Goal: Transaction & Acquisition: Book appointment/travel/reservation

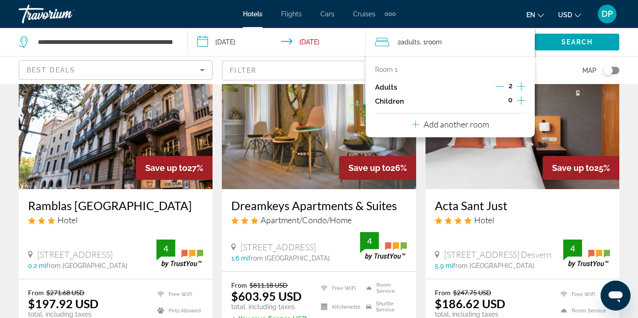
click at [523, 88] on icon "Increment adults" at bounding box center [521, 86] width 8 height 11
click at [525, 88] on icon "Increment adults" at bounding box center [521, 86] width 8 height 11
click at [523, 89] on icon "Increment adults" at bounding box center [521, 86] width 8 height 11
click at [525, 86] on icon "Increment adults" at bounding box center [521, 86] width 8 height 8
click at [557, 75] on div "Map" at bounding box center [522, 70] width 194 height 28
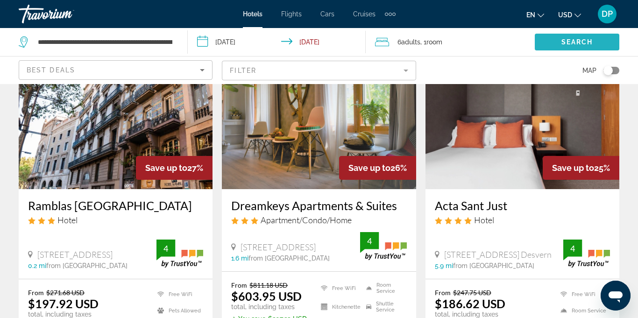
click at [569, 38] on span "Search" at bounding box center [577, 41] width 32 height 7
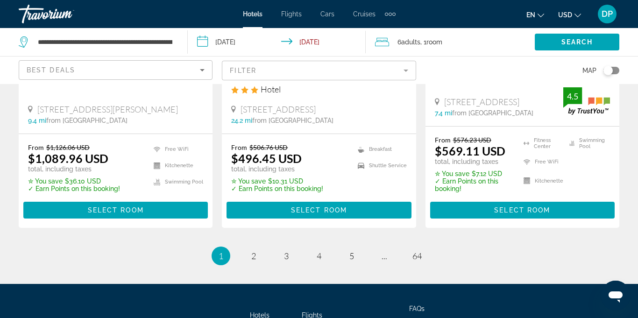
scroll to position [1366, 0]
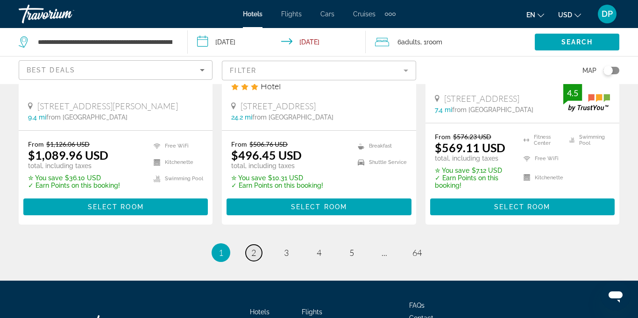
click at [255, 256] on span "2" at bounding box center [253, 252] width 5 height 10
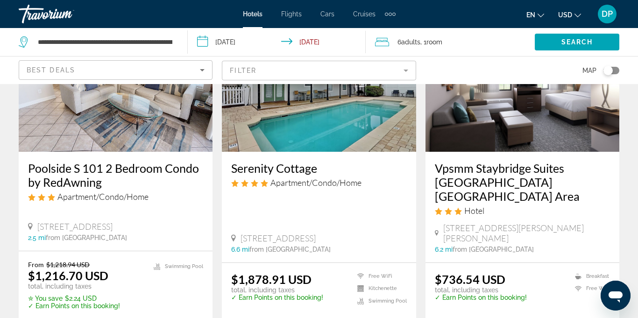
scroll to position [510, 0]
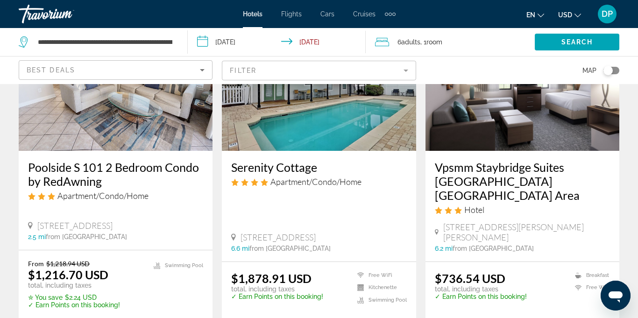
click at [340, 188] on div "Serenity Cottage Apartment/Condo/Home [STREET_ADDRESS] 6.6 mi from [GEOGRAPHIC_…" at bounding box center [319, 206] width 194 height 111
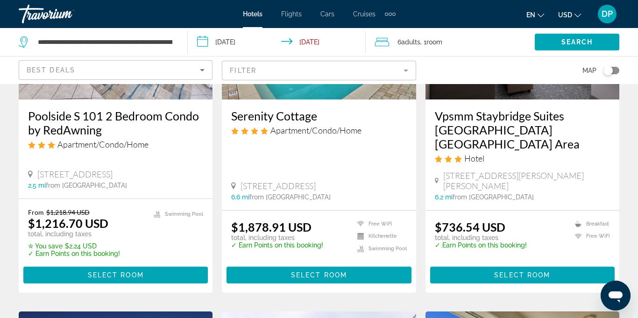
scroll to position [564, 0]
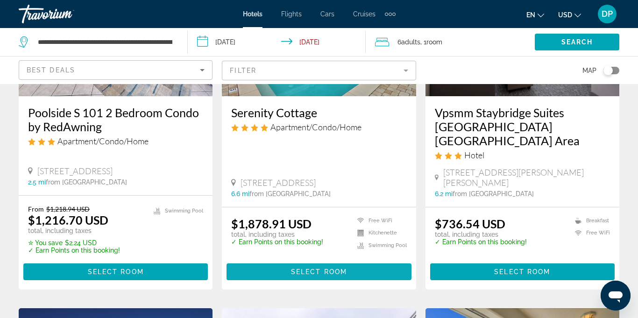
click at [314, 268] on span "Select Room" at bounding box center [319, 271] width 56 height 7
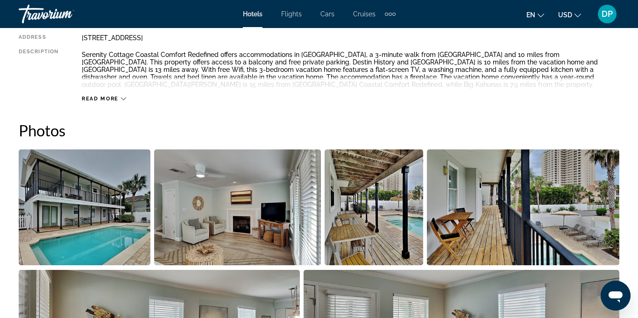
scroll to position [526, 0]
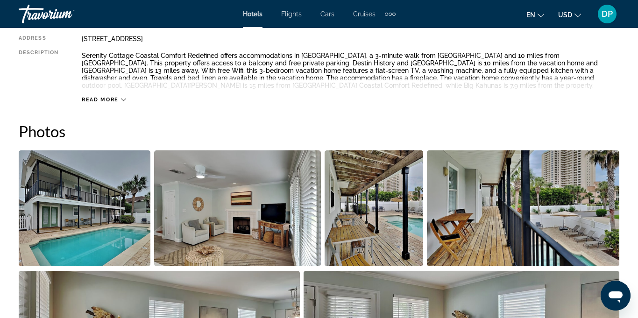
click at [104, 220] on img "Open full-screen image slider" at bounding box center [85, 208] width 132 height 116
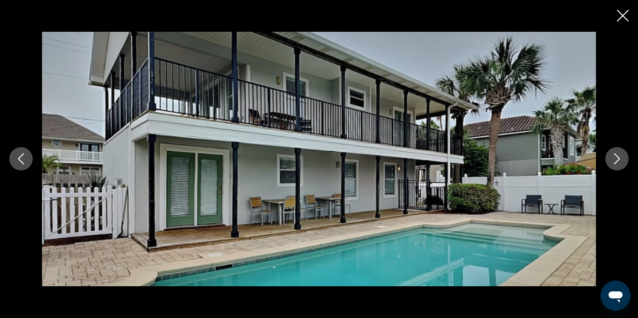
click at [610, 162] on button "Next image" at bounding box center [616, 158] width 23 height 23
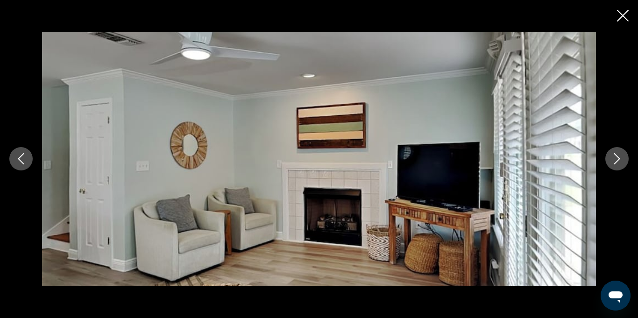
click at [613, 168] on button "Next image" at bounding box center [616, 158] width 23 height 23
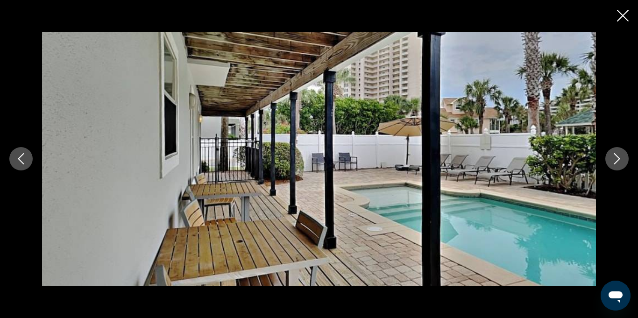
click at [616, 166] on button "Next image" at bounding box center [616, 158] width 23 height 23
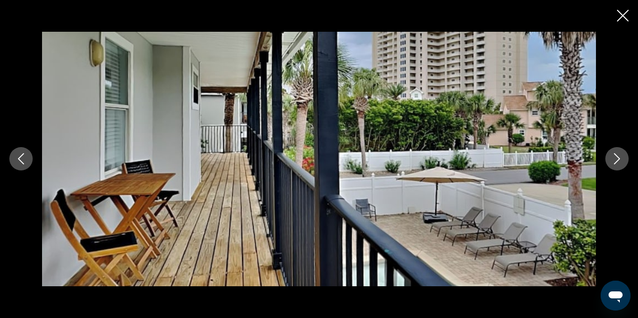
click at [619, 167] on button "Next image" at bounding box center [616, 158] width 23 height 23
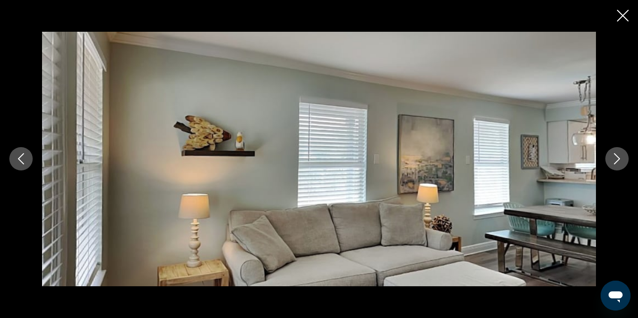
click at [617, 167] on button "Next image" at bounding box center [616, 158] width 23 height 23
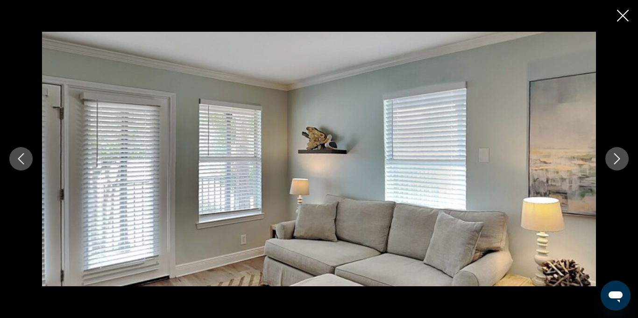
click at [616, 168] on button "Next image" at bounding box center [616, 158] width 23 height 23
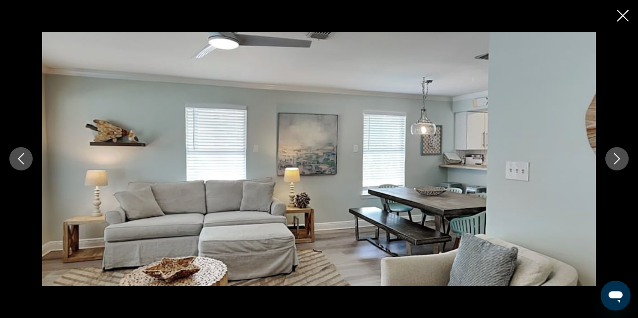
click at [624, 168] on div "prev next" at bounding box center [319, 159] width 638 height 254
click at [617, 170] on button "Next image" at bounding box center [616, 158] width 23 height 23
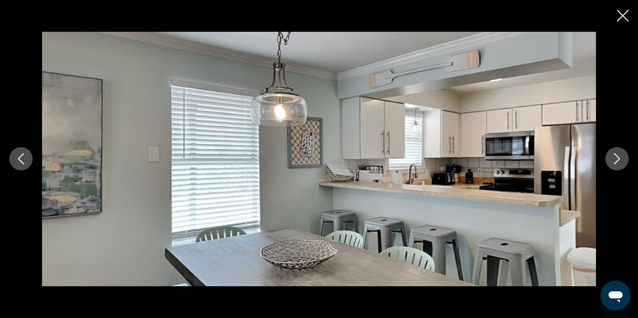
click at [619, 168] on button "Next image" at bounding box center [616, 158] width 23 height 23
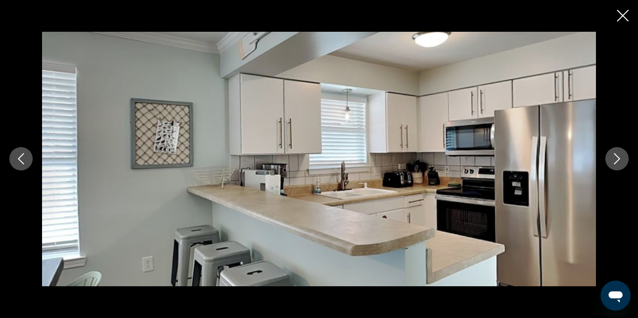
click at [620, 169] on button "Next image" at bounding box center [616, 158] width 23 height 23
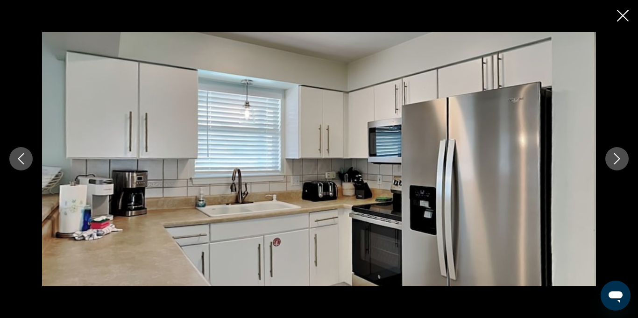
click at [615, 169] on button "Next image" at bounding box center [616, 158] width 23 height 23
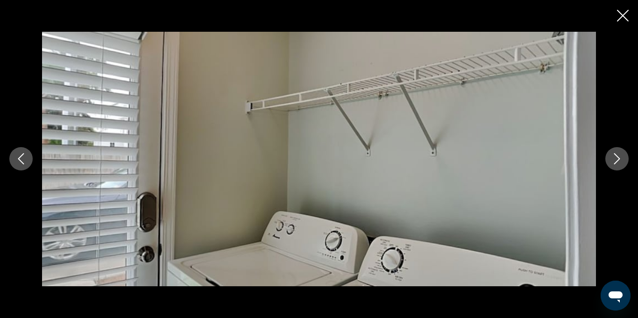
click at [617, 170] on button "Next image" at bounding box center [616, 158] width 23 height 23
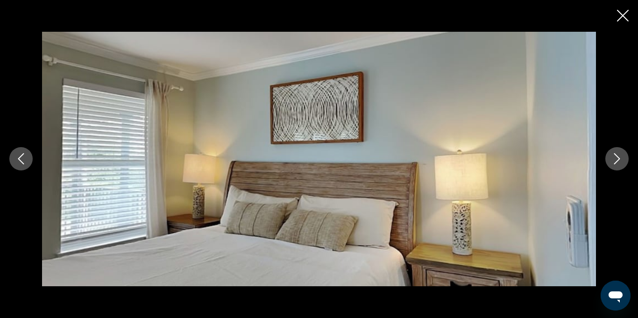
click at [614, 168] on button "Next image" at bounding box center [616, 158] width 23 height 23
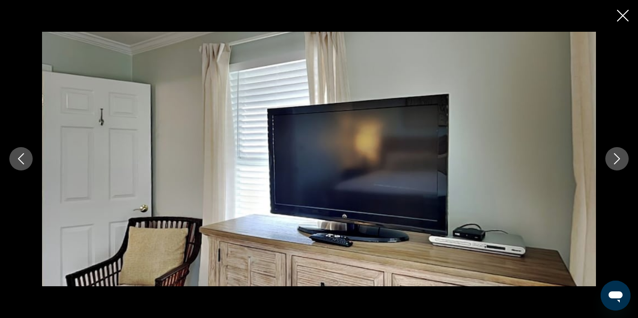
click at [616, 168] on button "Next image" at bounding box center [616, 158] width 23 height 23
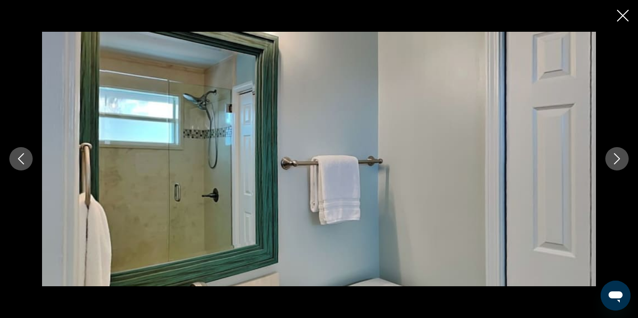
click at [615, 167] on button "Next image" at bounding box center [616, 158] width 23 height 23
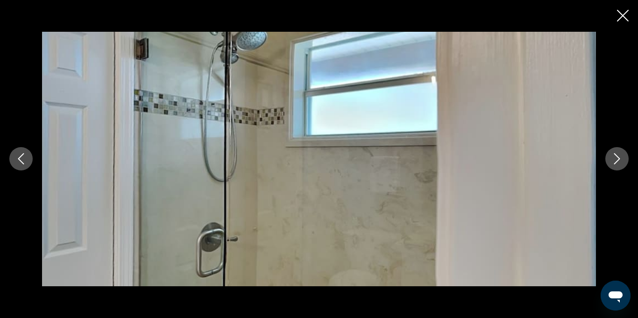
click at [615, 166] on button "Next image" at bounding box center [616, 158] width 23 height 23
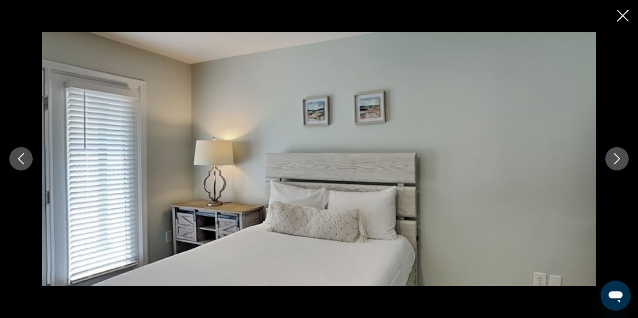
click at [616, 167] on button "Next image" at bounding box center [616, 158] width 23 height 23
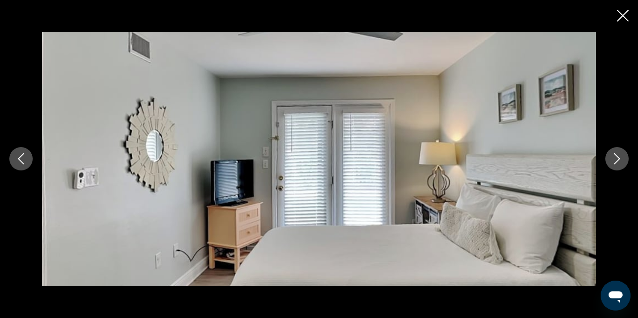
click at [615, 168] on button "Next image" at bounding box center [616, 158] width 23 height 23
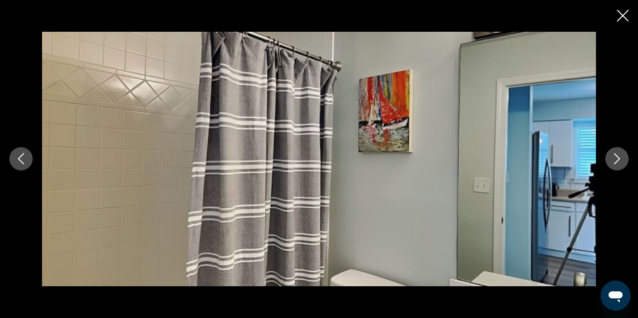
click at [616, 168] on button "Next image" at bounding box center [616, 158] width 23 height 23
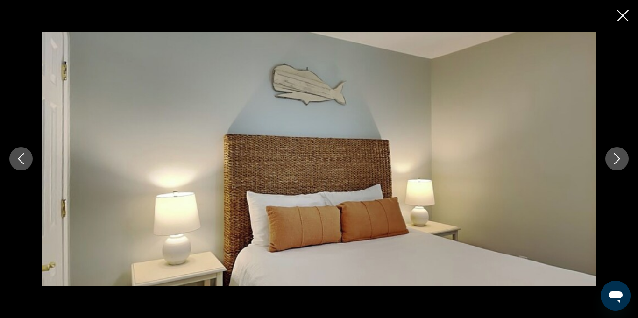
click at [616, 167] on button "Next image" at bounding box center [616, 158] width 23 height 23
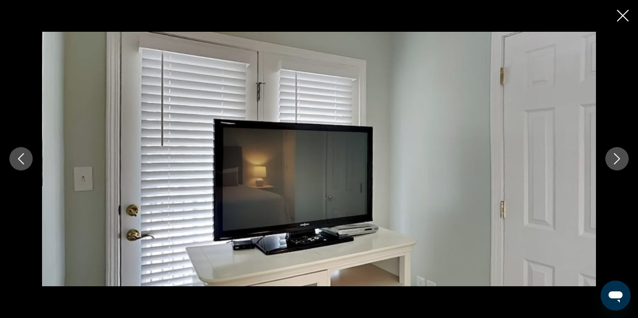
click at [613, 167] on button "Next image" at bounding box center [616, 158] width 23 height 23
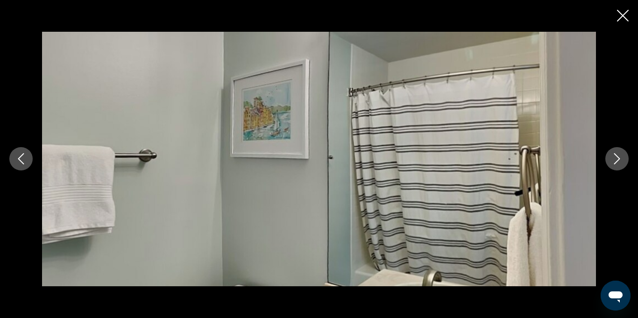
click at [616, 167] on button "Next image" at bounding box center [616, 158] width 23 height 23
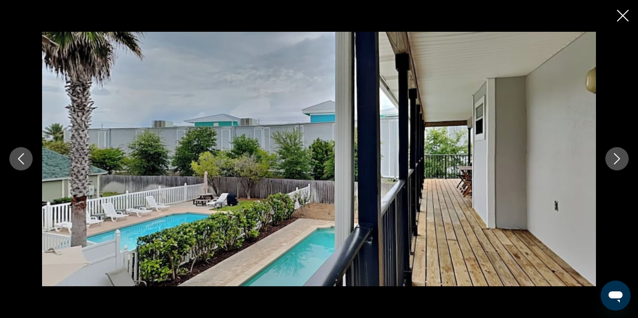
click at [611, 158] on icon "Next image" at bounding box center [616, 158] width 11 height 11
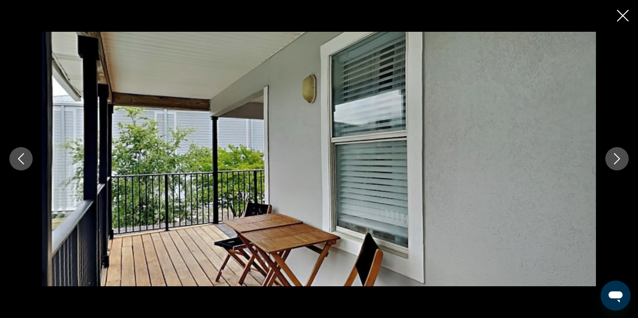
click at [615, 163] on icon "Next image" at bounding box center [617, 159] width 6 height 11
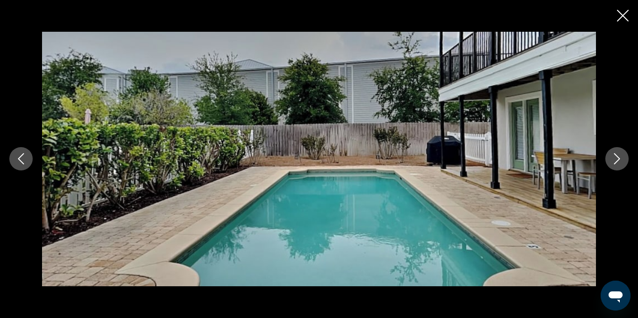
click at [615, 162] on icon "Next image" at bounding box center [617, 159] width 6 height 11
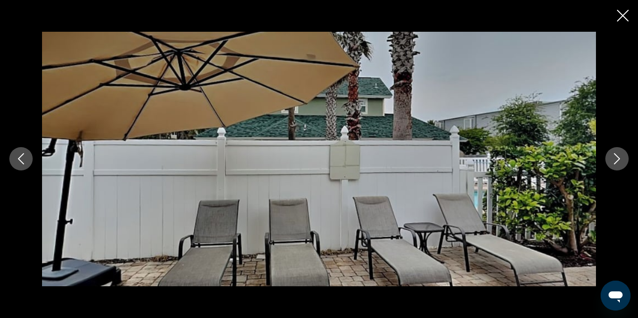
click at [617, 165] on button "Next image" at bounding box center [616, 158] width 23 height 23
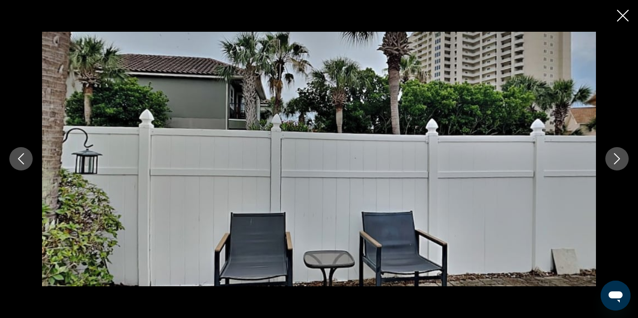
click at [620, 165] on button "Next image" at bounding box center [616, 158] width 23 height 23
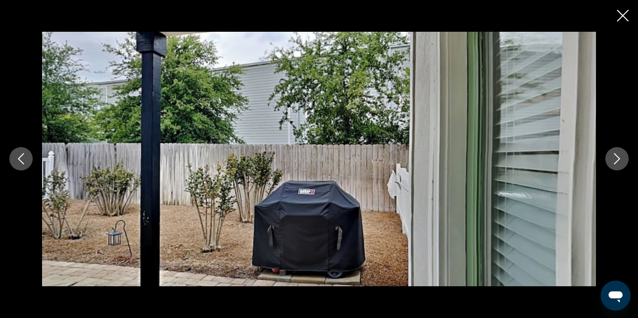
click at [624, 18] on icon "Close slideshow" at bounding box center [623, 16] width 12 height 12
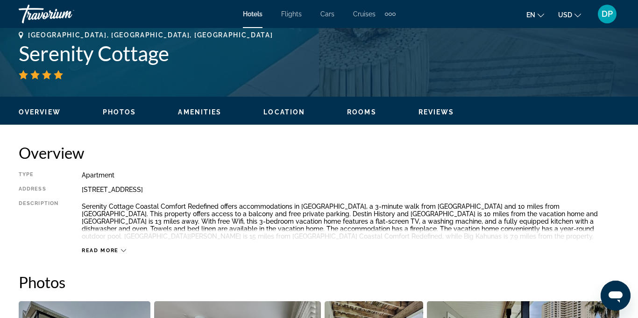
scroll to position [374, 0]
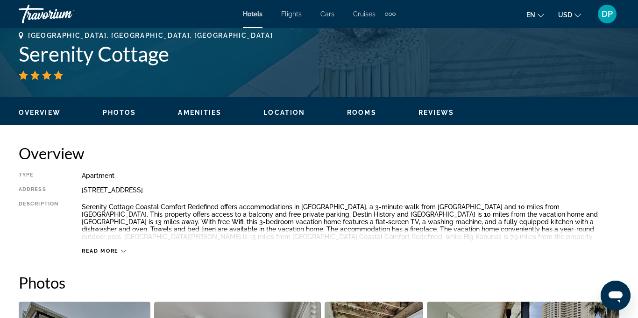
click at [205, 111] on span "Amenities" at bounding box center [199, 112] width 43 height 7
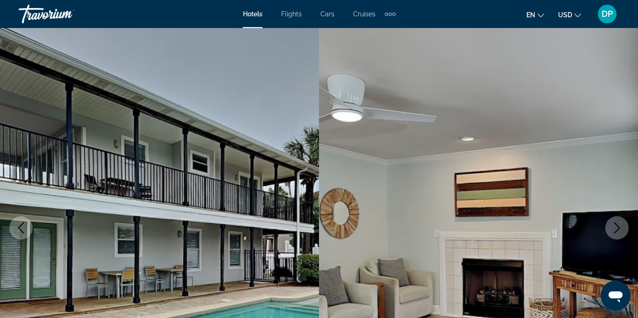
scroll to position [0, 0]
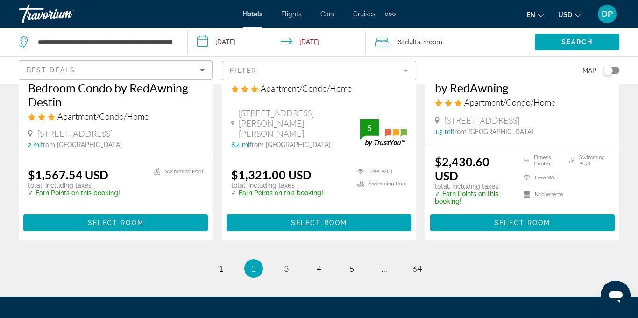
scroll to position [1318, 0]
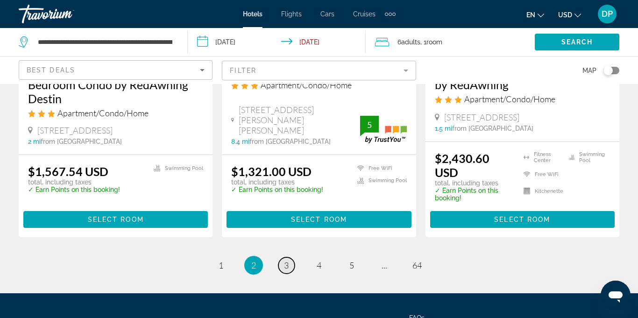
click at [292, 257] on link "page 3" at bounding box center [286, 265] width 16 height 16
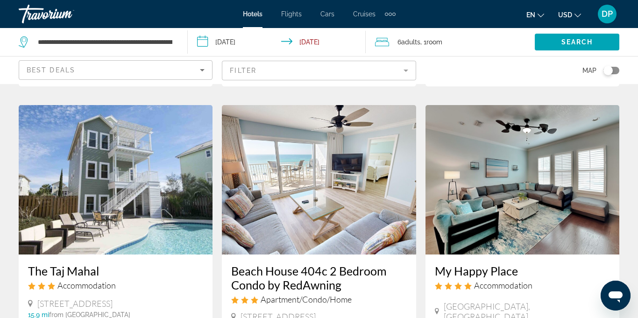
scroll to position [359, 0]
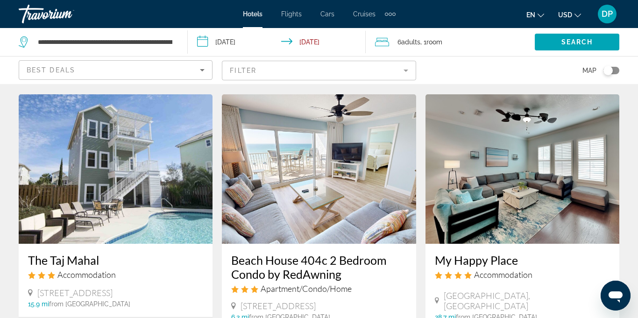
click at [158, 189] on img "Main content" at bounding box center [116, 168] width 194 height 149
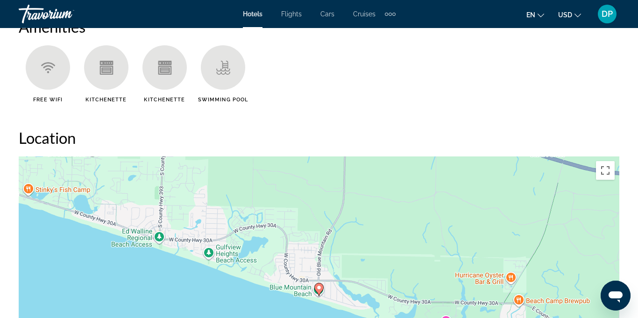
scroll to position [947, 0]
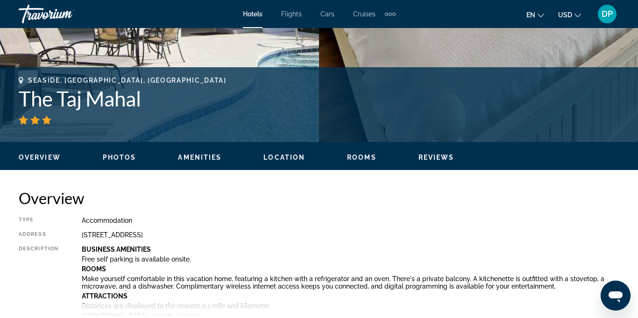
click at [195, 157] on span "Amenities" at bounding box center [199, 157] width 43 height 7
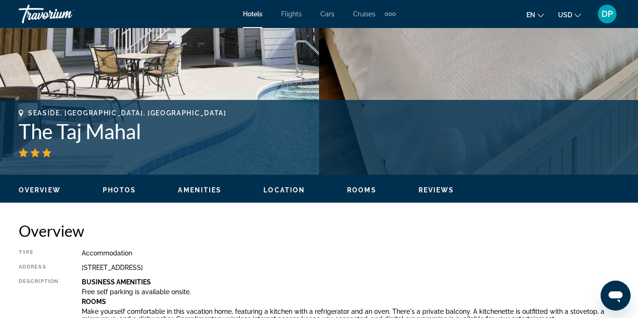
scroll to position [298, 0]
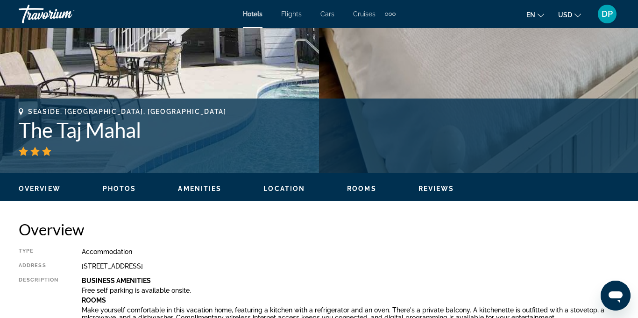
click at [359, 186] on span "Rooms" at bounding box center [361, 188] width 29 height 7
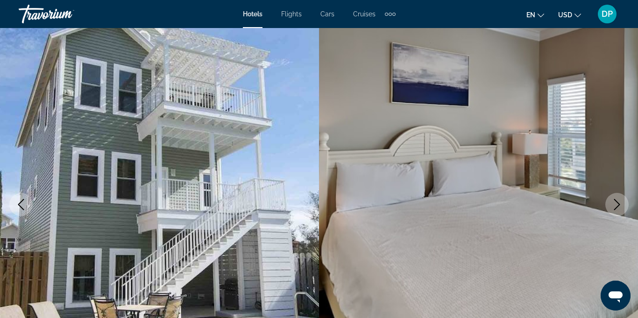
scroll to position [43, 0]
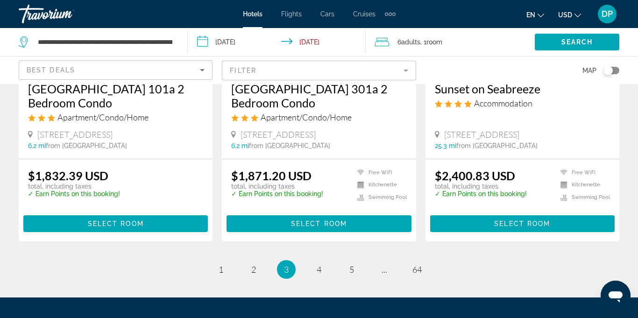
scroll to position [1220, 0]
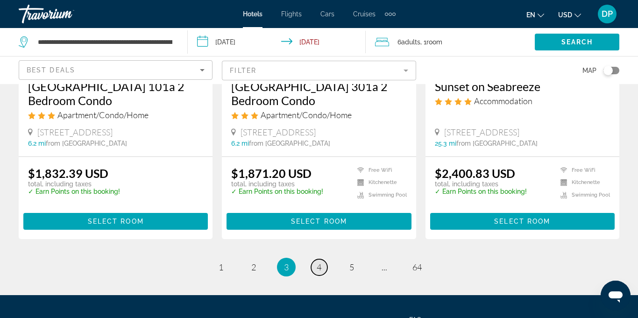
click at [318, 267] on span "4" at bounding box center [318, 267] width 5 height 10
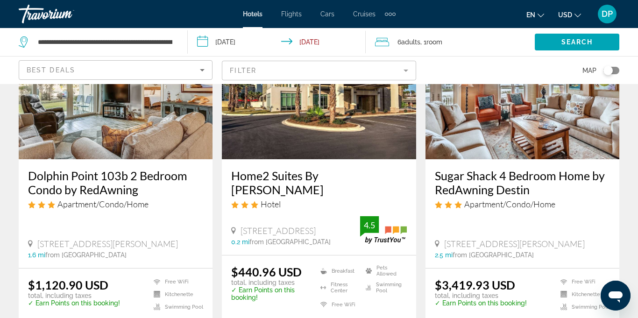
scroll to position [445, 0]
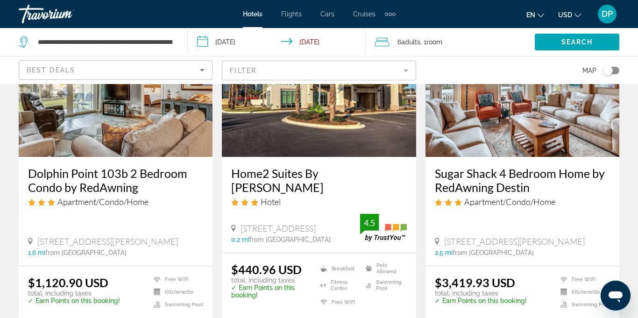
click at [566, 127] on img "Main content" at bounding box center [522, 81] width 194 height 149
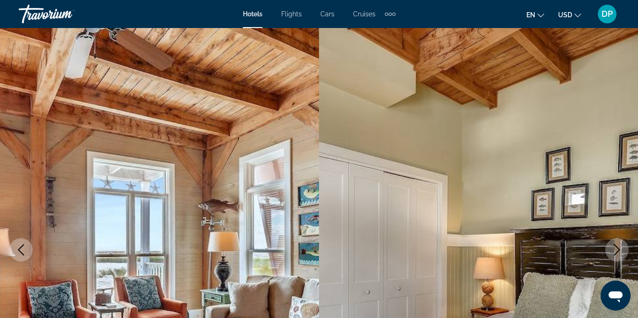
click at [612, 248] on icon "Next image" at bounding box center [616, 249] width 11 height 11
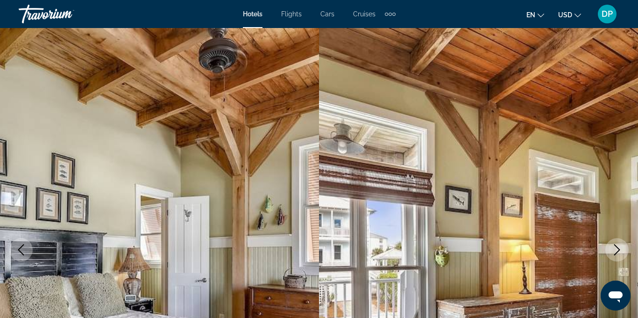
click at [617, 259] on button "Next image" at bounding box center [616, 249] width 23 height 23
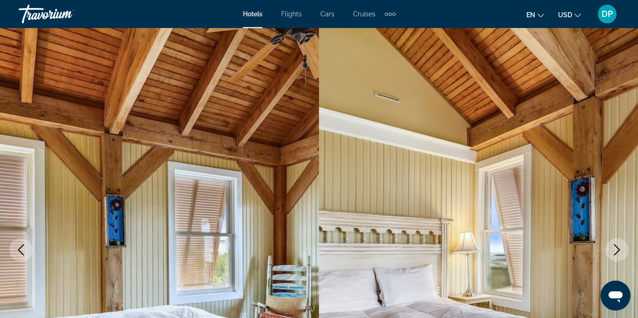
click at [607, 256] on button "Next image" at bounding box center [616, 249] width 23 height 23
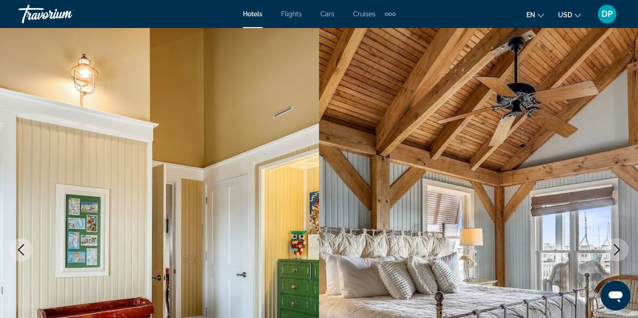
click at [614, 256] on button "Next image" at bounding box center [616, 249] width 23 height 23
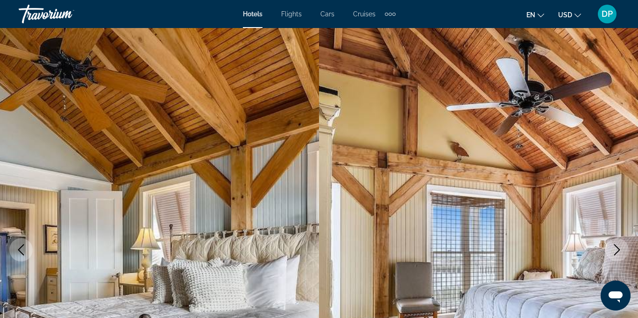
click at [606, 255] on button "Next image" at bounding box center [616, 249] width 23 height 23
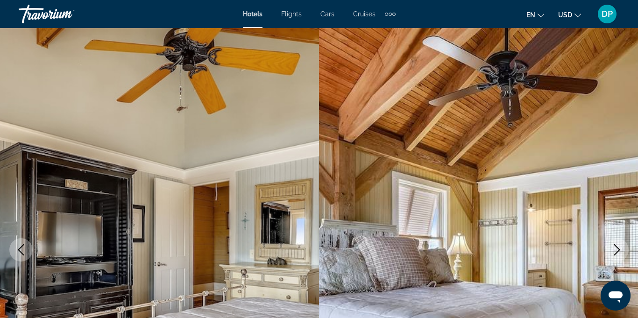
click at [615, 252] on icon "Next image" at bounding box center [616, 249] width 11 height 11
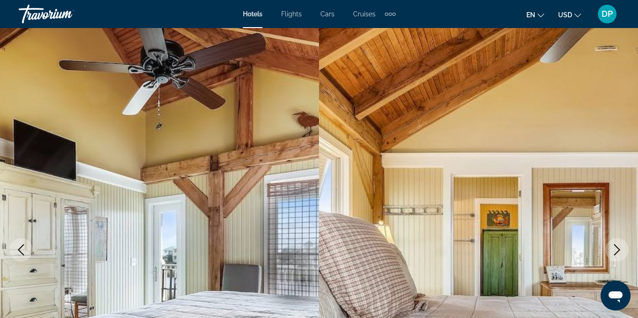
click at [610, 254] on button "Next image" at bounding box center [616, 249] width 23 height 23
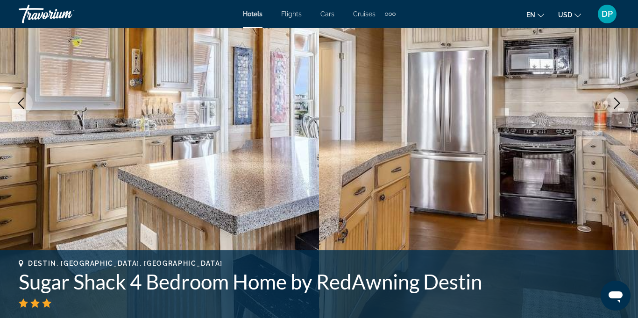
scroll to position [147, 0]
click at [621, 229] on img "Main content" at bounding box center [478, 102] width 319 height 443
click at [626, 218] on img "Main content" at bounding box center [478, 102] width 319 height 443
click at [623, 220] on img "Main content" at bounding box center [478, 102] width 319 height 443
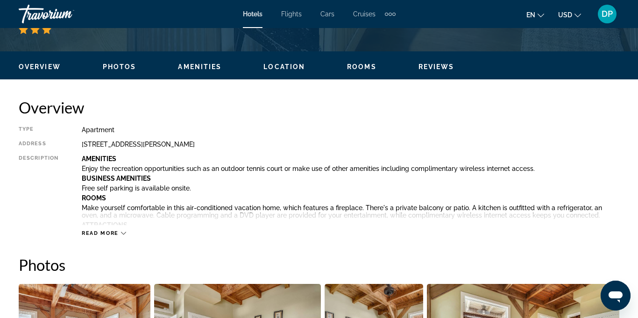
scroll to position [421, 0]
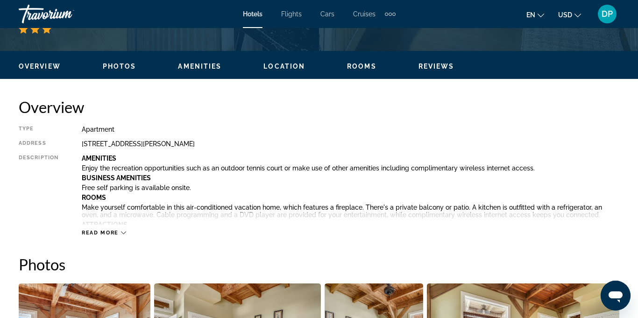
click at [358, 64] on span "Rooms" at bounding box center [361, 66] width 29 height 7
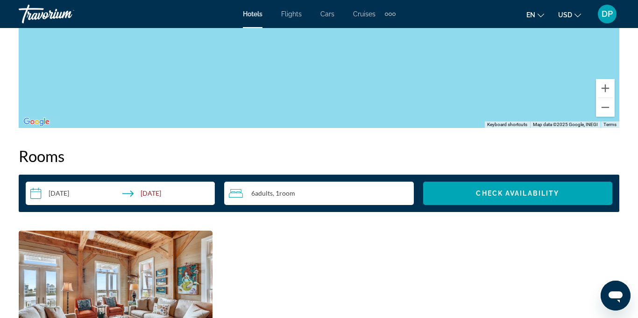
scroll to position [1249, 0]
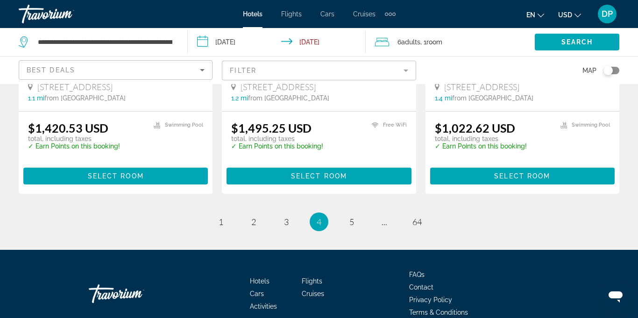
scroll to position [1281, 0]
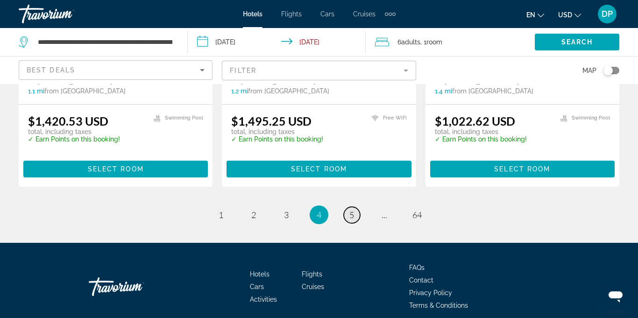
click at [351, 210] on span "5" at bounding box center [351, 215] width 5 height 10
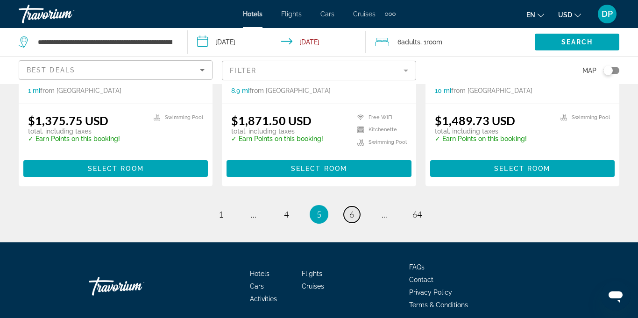
click at [356, 210] on link "page 6" at bounding box center [352, 214] width 16 height 16
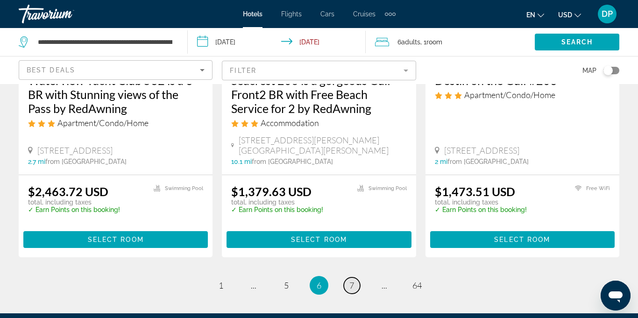
scroll to position [1328, 0]
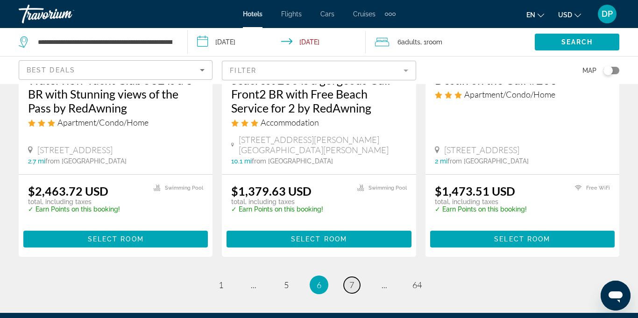
click at [358, 277] on link "page 7" at bounding box center [352, 285] width 16 height 16
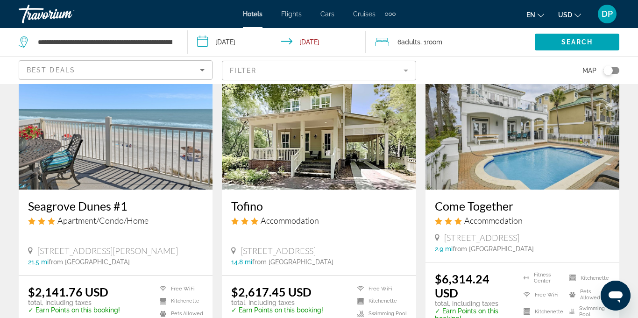
scroll to position [1103, 0]
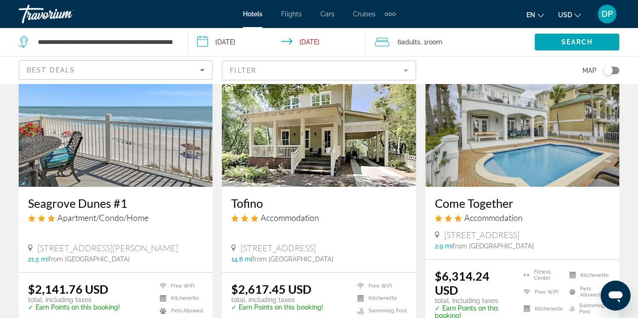
click at [520, 135] on img "Main content" at bounding box center [522, 111] width 194 height 149
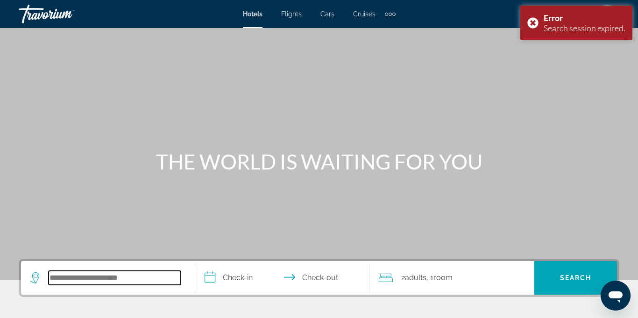
click at [156, 280] on input "Search widget" at bounding box center [115, 278] width 132 height 14
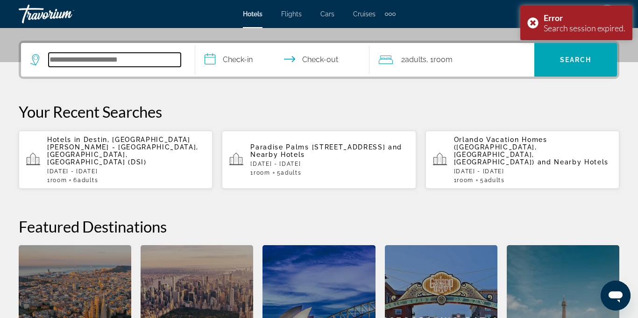
scroll to position [228, 0]
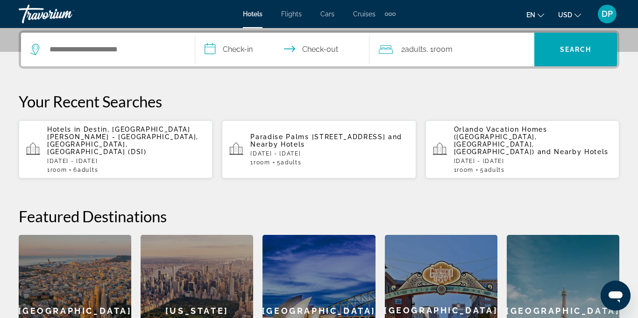
click at [148, 158] on p "Wed, 26 Nov - Sat, 29 Nov" at bounding box center [126, 161] width 158 height 7
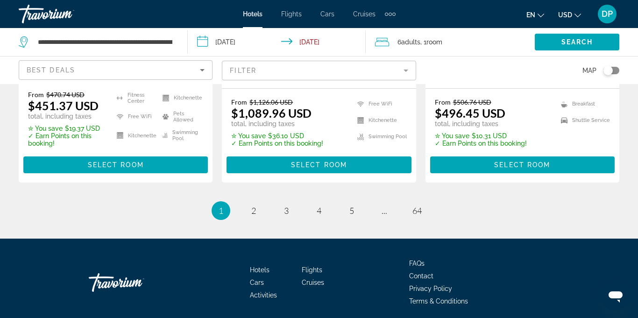
scroll to position [1457, 0]
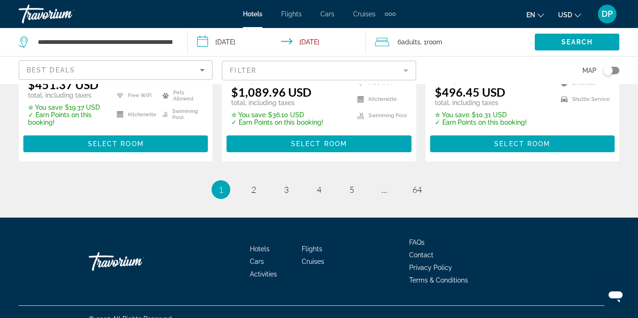
click at [387, 183] on li "page ..." at bounding box center [384, 189] width 19 height 19
click at [349, 182] on link "page 5" at bounding box center [352, 190] width 16 height 16
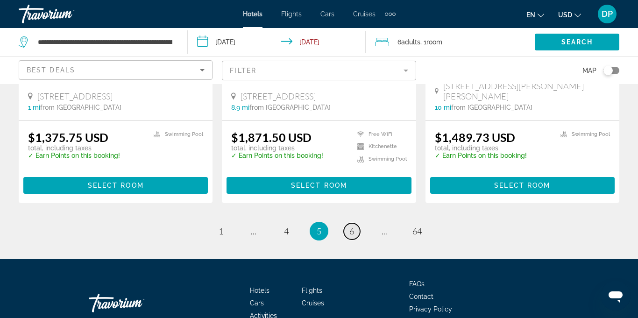
scroll to position [1307, 0]
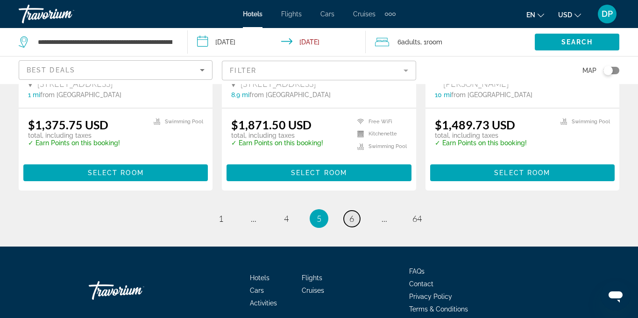
click at [357, 210] on link "page 6" at bounding box center [352, 218] width 16 height 16
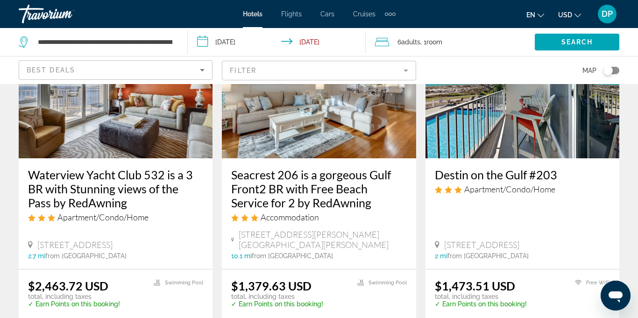
scroll to position [1239, 0]
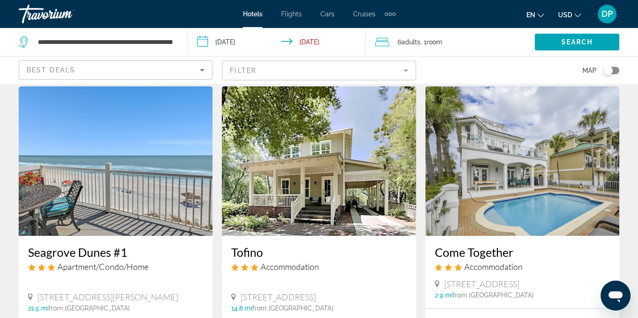
scroll to position [1057, 0]
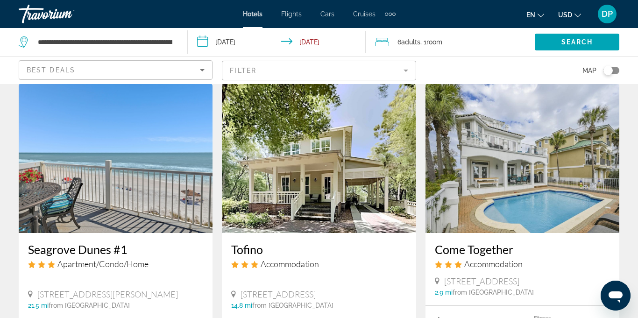
click at [526, 150] on img "Main content" at bounding box center [522, 158] width 194 height 149
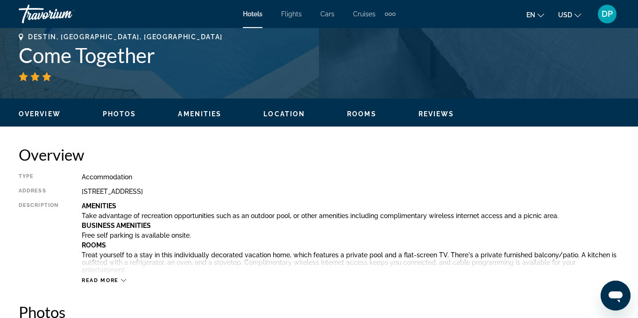
scroll to position [376, 0]
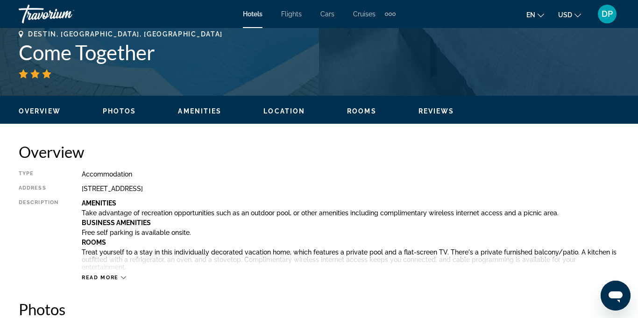
click at [98, 278] on span "Read more" at bounding box center [100, 277] width 37 height 6
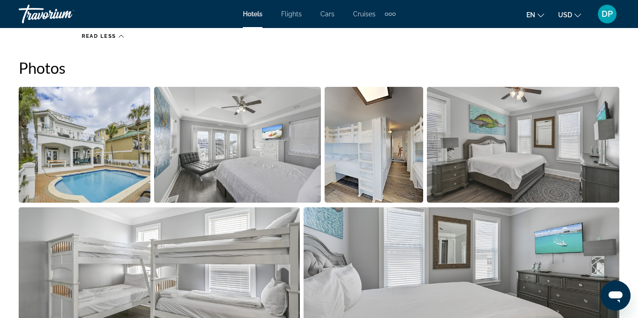
scroll to position [1015, 0]
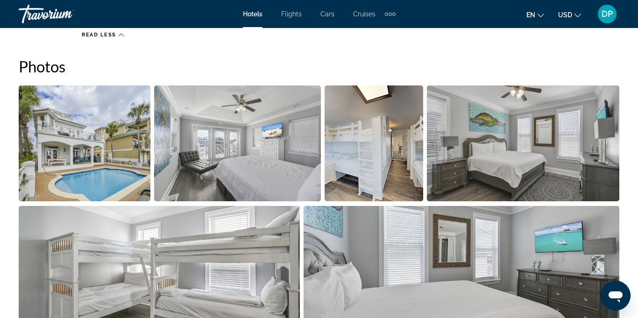
click at [89, 138] on img "Open full-screen image slider" at bounding box center [85, 143] width 132 height 116
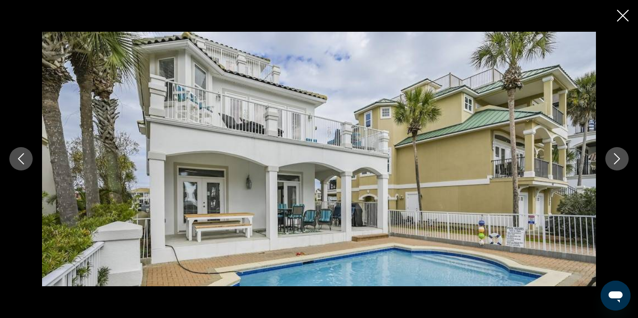
click at [617, 161] on icon "Next image" at bounding box center [617, 159] width 6 height 11
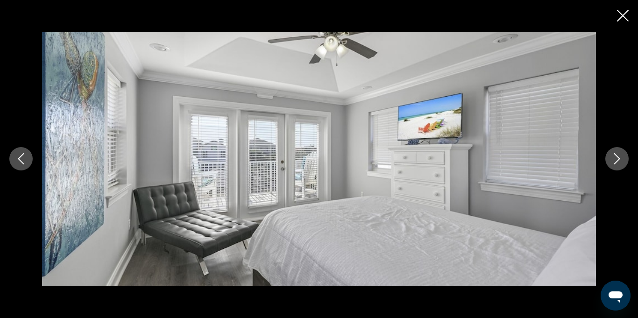
click at [613, 168] on button "Next image" at bounding box center [616, 158] width 23 height 23
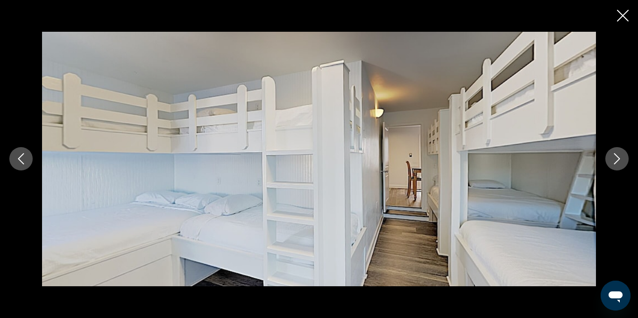
click at [613, 160] on icon "Next image" at bounding box center [616, 158] width 11 height 11
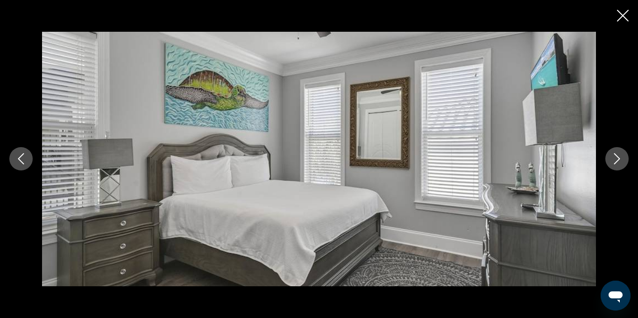
click at [617, 156] on icon "Next image" at bounding box center [616, 158] width 11 height 11
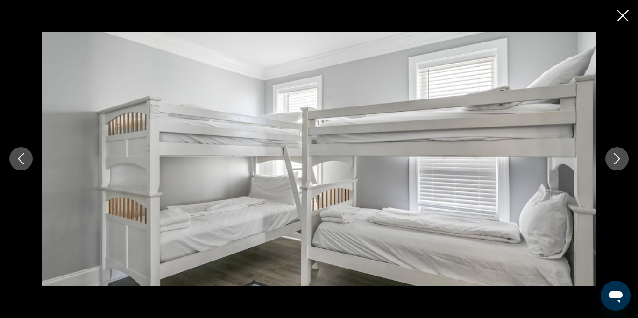
click at [615, 161] on icon "Next image" at bounding box center [616, 158] width 11 height 11
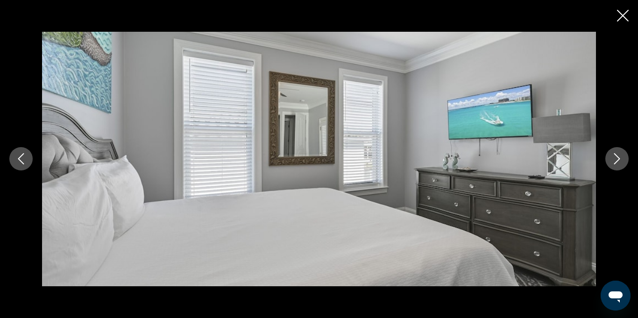
click at [616, 165] on button "Next image" at bounding box center [616, 158] width 23 height 23
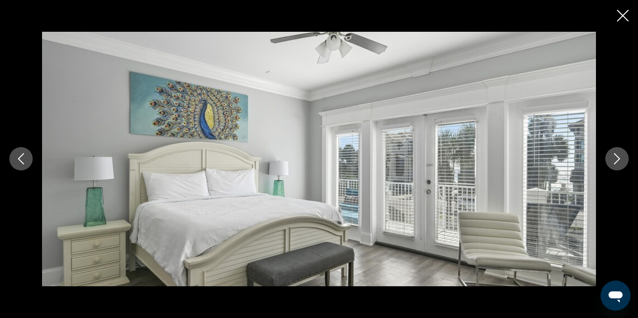
click at [617, 164] on icon "Next image" at bounding box center [616, 158] width 11 height 11
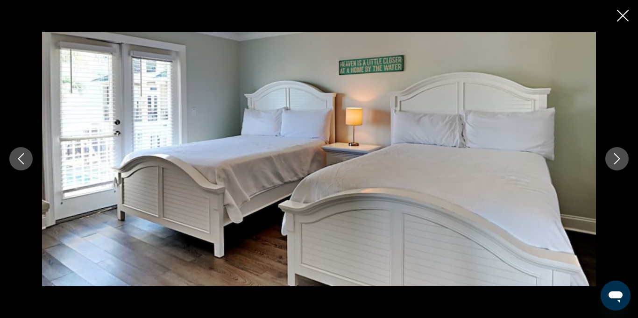
click at [606, 163] on button "Next image" at bounding box center [616, 158] width 23 height 23
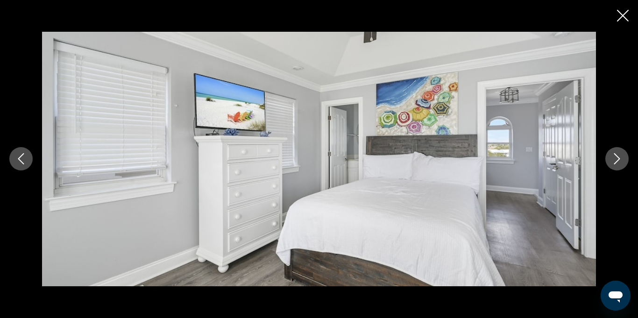
click at [614, 163] on icon "Next image" at bounding box center [616, 158] width 11 height 11
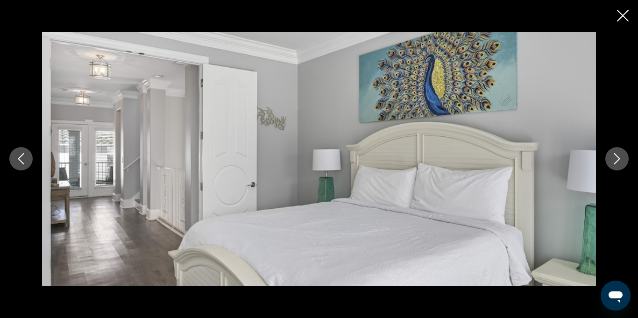
click at [612, 169] on button "Next image" at bounding box center [616, 158] width 23 height 23
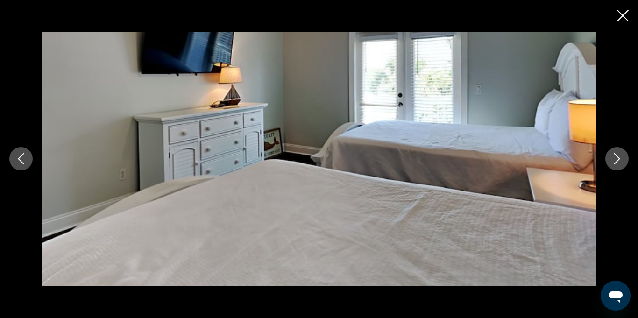
click at [614, 159] on icon "Next image" at bounding box center [616, 158] width 11 height 11
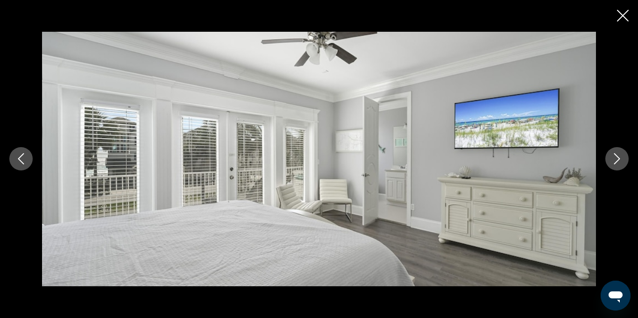
click at [617, 167] on button "Next image" at bounding box center [616, 158] width 23 height 23
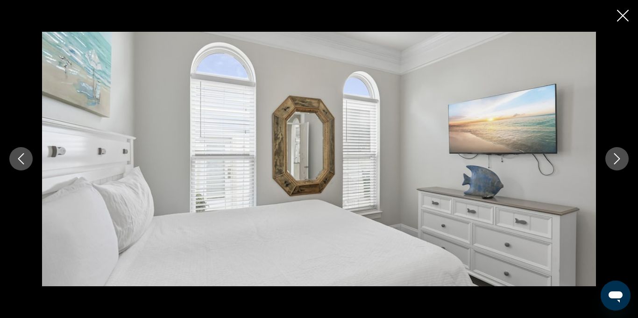
click at [615, 152] on button "Next image" at bounding box center [616, 158] width 23 height 23
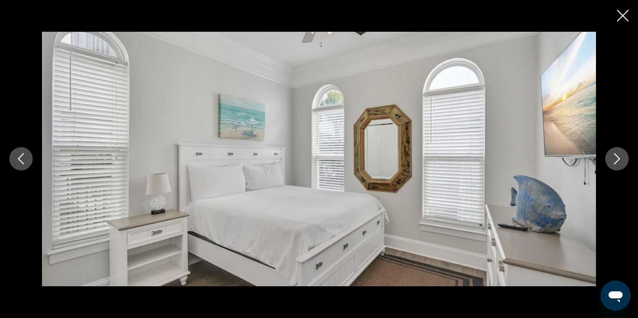
click at [613, 157] on icon "Next image" at bounding box center [616, 158] width 11 height 11
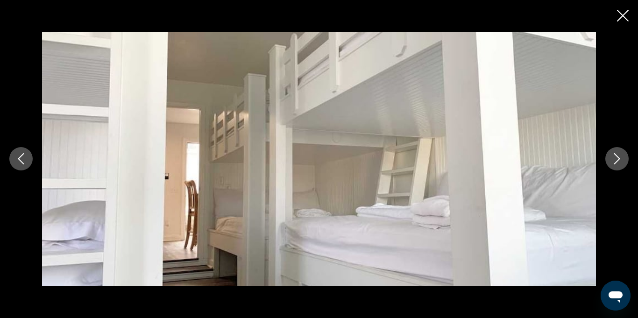
click at [613, 159] on icon "Next image" at bounding box center [616, 158] width 11 height 11
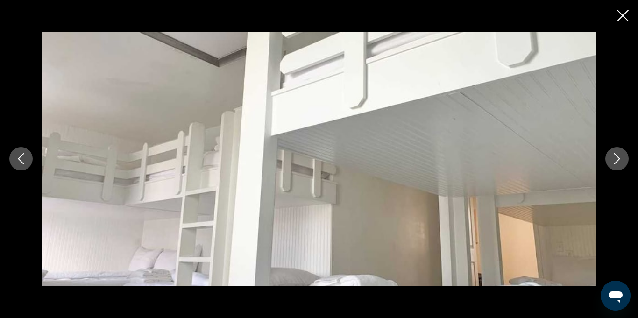
click at [614, 155] on icon "Next image" at bounding box center [616, 158] width 11 height 11
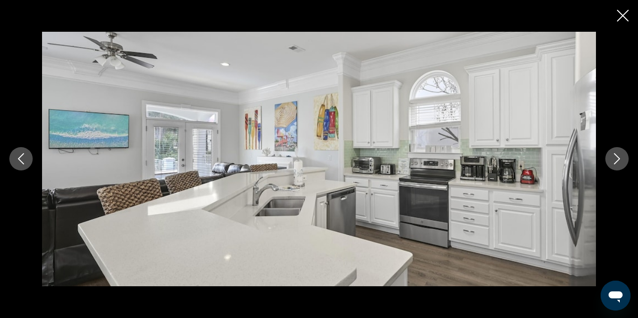
click at [606, 162] on button "Next image" at bounding box center [616, 158] width 23 height 23
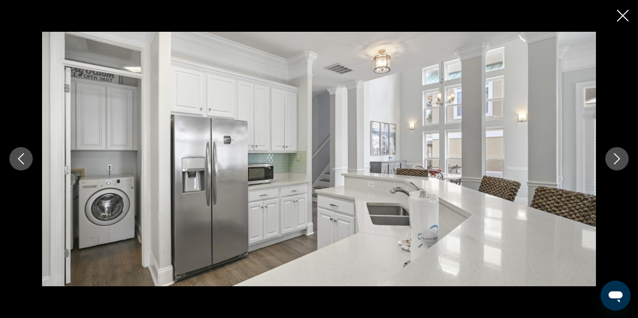
click at [621, 161] on icon "Next image" at bounding box center [616, 158] width 11 height 11
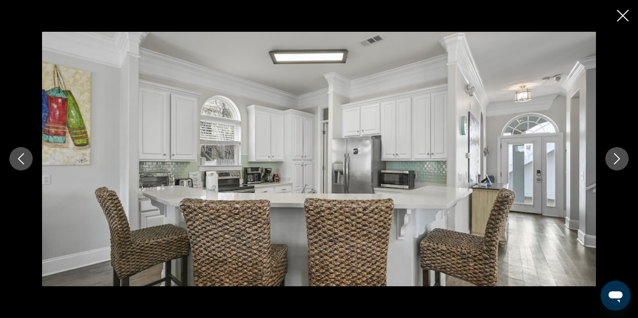
scroll to position [1010, 0]
click at [615, 164] on icon "Next image" at bounding box center [616, 158] width 11 height 11
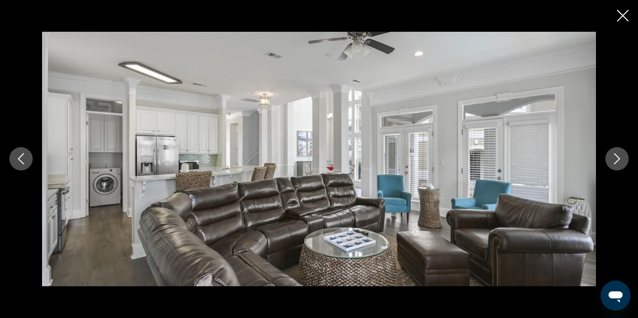
click at [617, 162] on icon "Next image" at bounding box center [616, 158] width 11 height 11
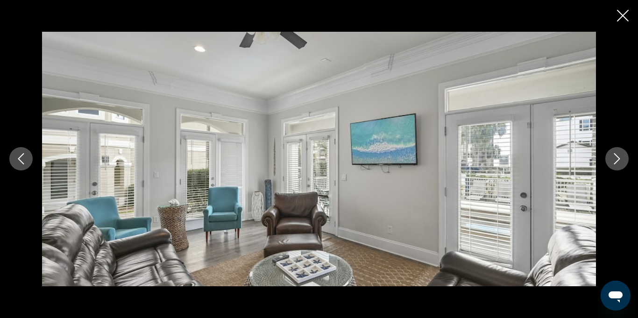
click at [614, 161] on icon "Next image" at bounding box center [616, 158] width 11 height 11
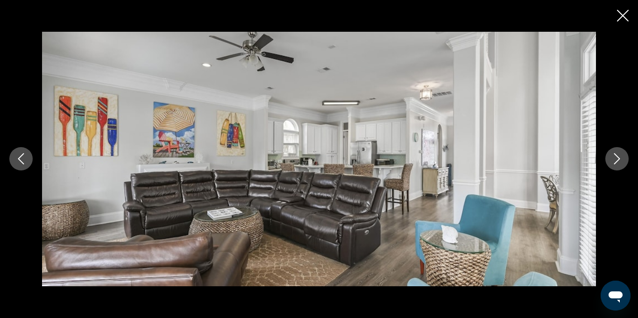
click at [610, 161] on button "Next image" at bounding box center [616, 158] width 23 height 23
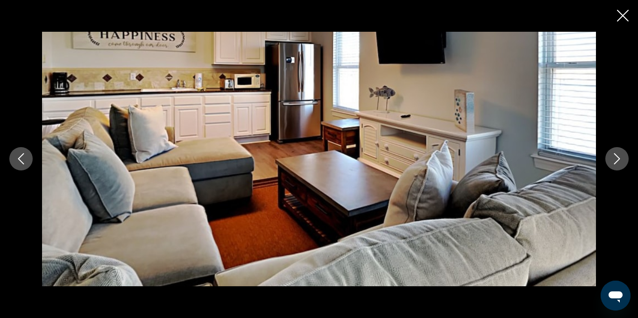
click at [614, 169] on button "Next image" at bounding box center [616, 158] width 23 height 23
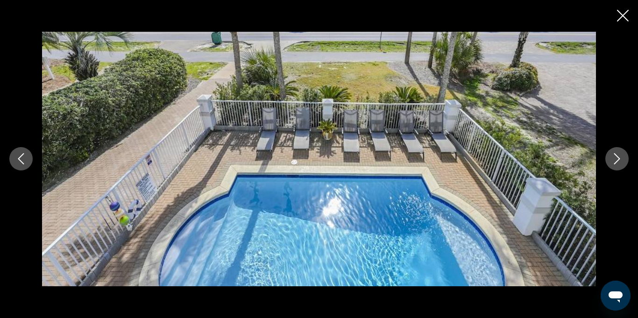
click at [607, 157] on button "Next image" at bounding box center [616, 158] width 23 height 23
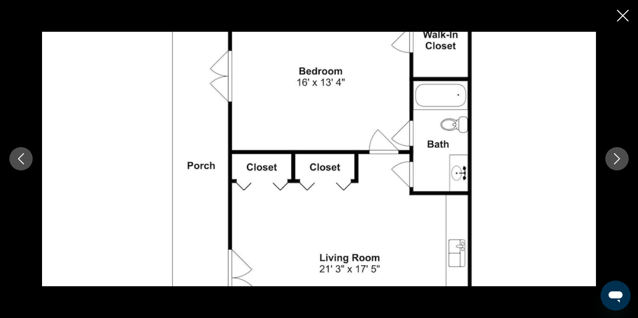
click at [611, 169] on button "Next image" at bounding box center [616, 158] width 23 height 23
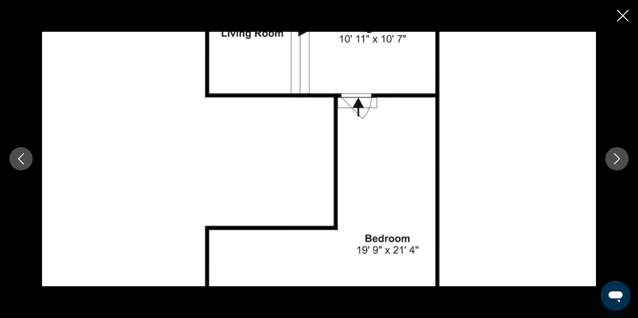
scroll to position [854, 0]
click at [623, 163] on button "Next image" at bounding box center [616, 158] width 23 height 23
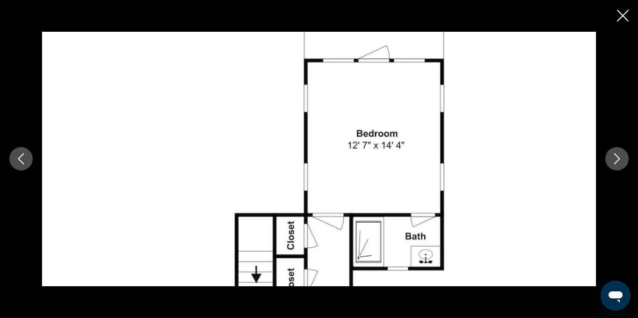
scroll to position [1026, 0]
click at [619, 161] on icon "Next image" at bounding box center [616, 158] width 11 height 11
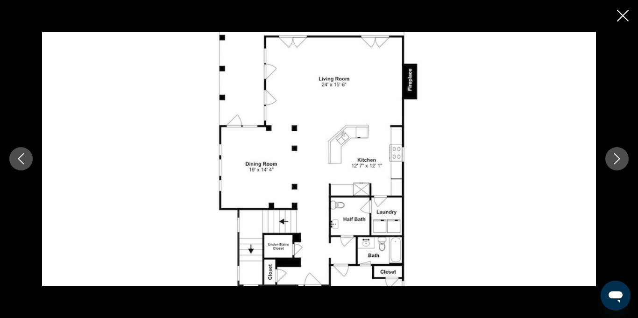
click at [618, 149] on button "Next image" at bounding box center [616, 158] width 23 height 23
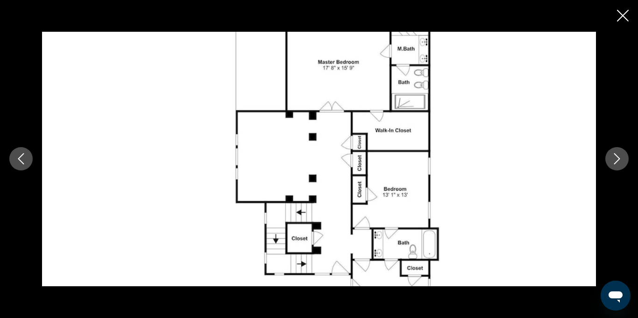
click at [615, 161] on icon "Next image" at bounding box center [616, 158] width 11 height 11
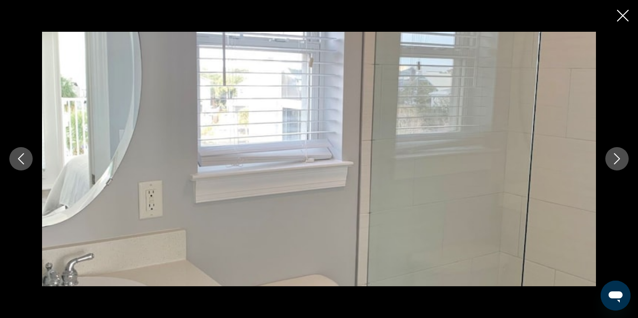
click at [618, 148] on button "Next image" at bounding box center [616, 158] width 23 height 23
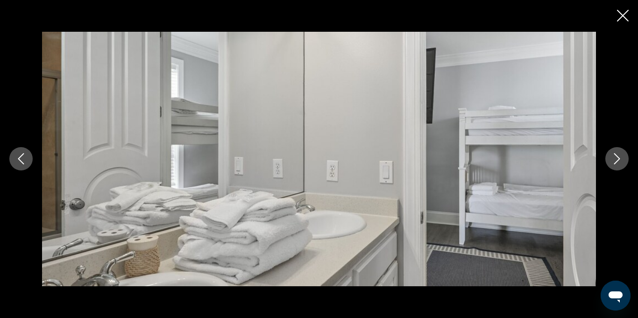
click at [617, 165] on button "Next image" at bounding box center [616, 158] width 23 height 23
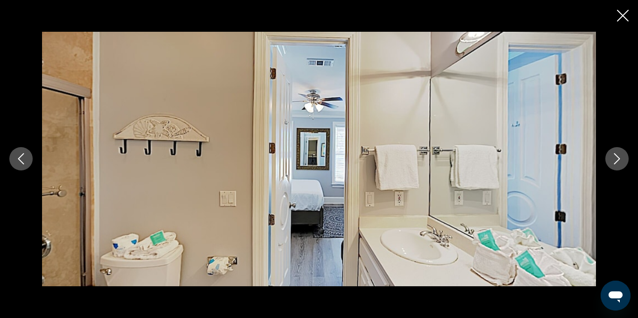
click at [607, 161] on button "Next image" at bounding box center [616, 158] width 23 height 23
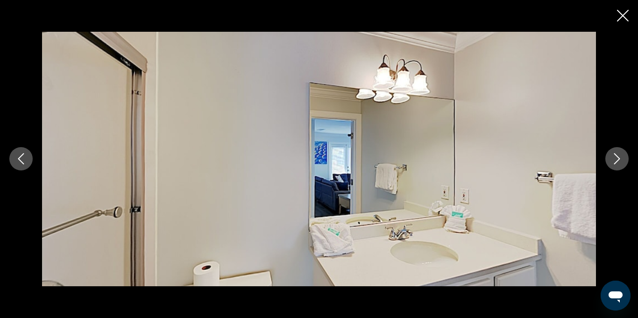
click at [618, 161] on icon "Next image" at bounding box center [616, 158] width 11 height 11
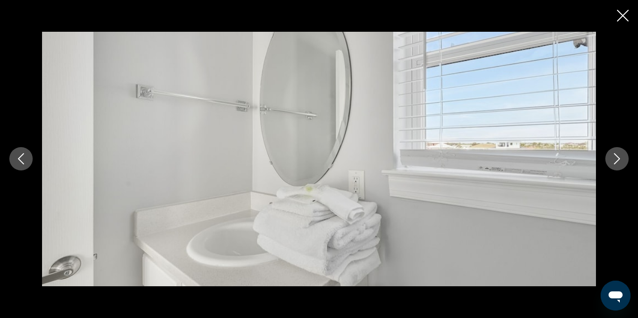
scroll to position [1023, 0]
click at [616, 164] on icon "Next image" at bounding box center [616, 158] width 11 height 11
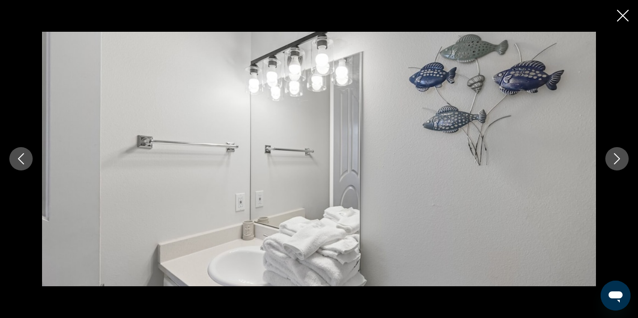
click at [617, 165] on button "Next image" at bounding box center [616, 158] width 23 height 23
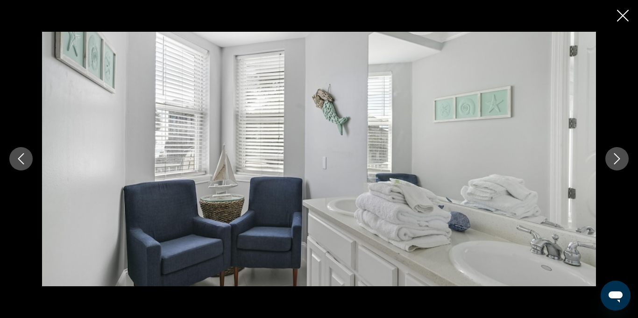
click at [619, 166] on button "Next image" at bounding box center [616, 158] width 23 height 23
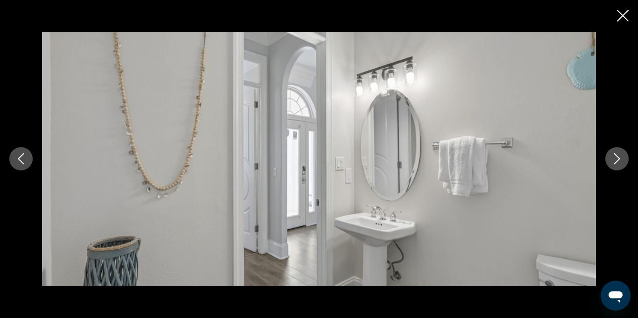
click at [608, 162] on button "Next image" at bounding box center [616, 158] width 23 height 23
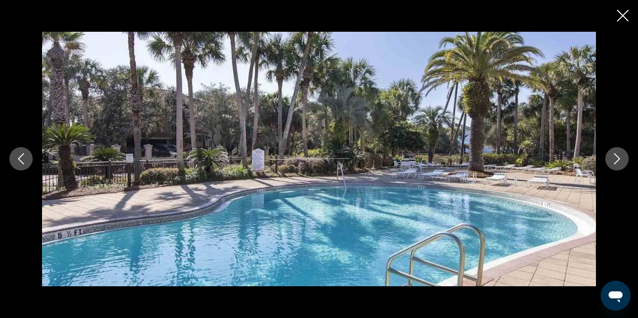
click at [614, 157] on icon "Next image" at bounding box center [616, 158] width 11 height 11
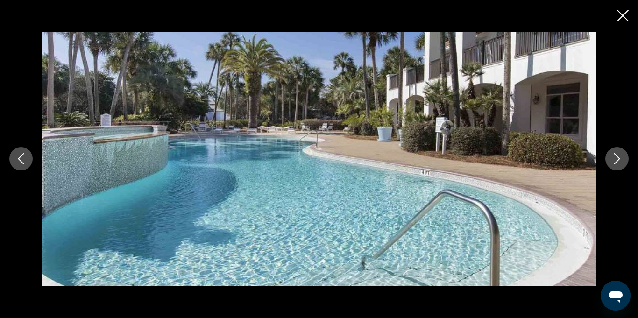
click at [615, 150] on button "Next image" at bounding box center [616, 158] width 23 height 23
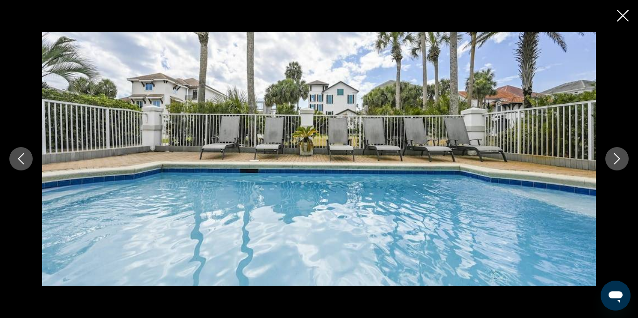
click at [616, 160] on icon "Next image" at bounding box center [616, 158] width 11 height 11
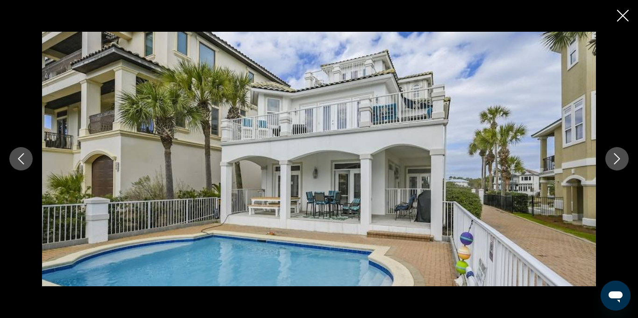
click at [616, 158] on icon "Next image" at bounding box center [616, 158] width 11 height 11
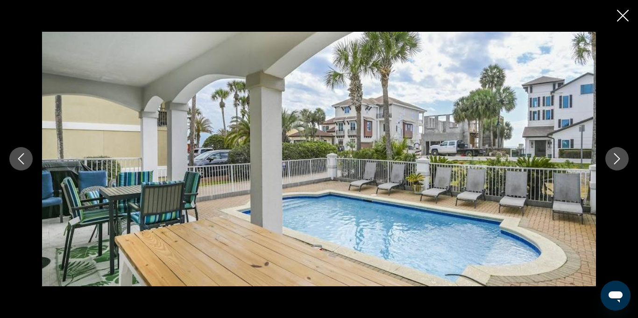
click at [616, 157] on icon "Next image" at bounding box center [616, 158] width 11 height 11
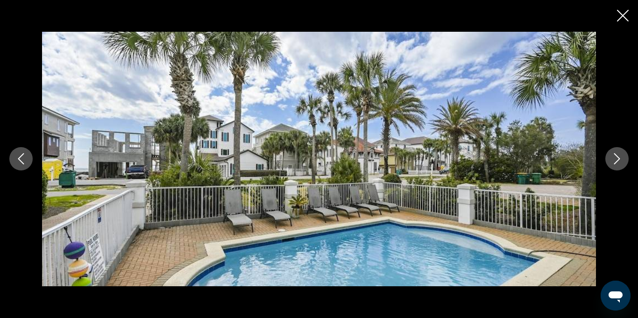
click at [637, 140] on div "prev next" at bounding box center [319, 159] width 638 height 254
click at [620, 160] on icon "Next image" at bounding box center [616, 158] width 11 height 11
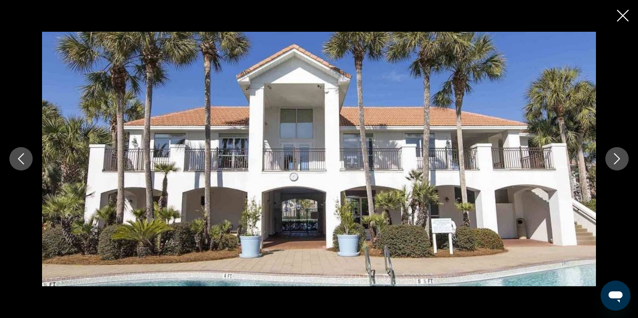
click at [605, 159] on button "Next image" at bounding box center [616, 158] width 23 height 23
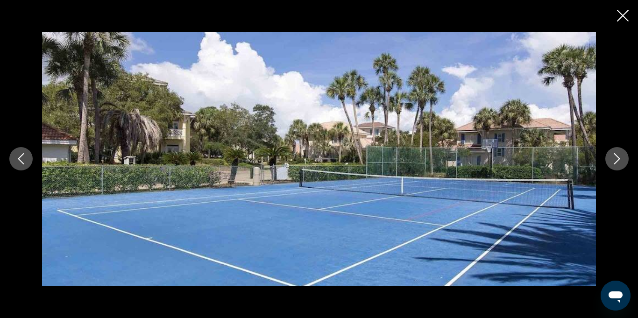
click at [615, 165] on button "Next image" at bounding box center [616, 158] width 23 height 23
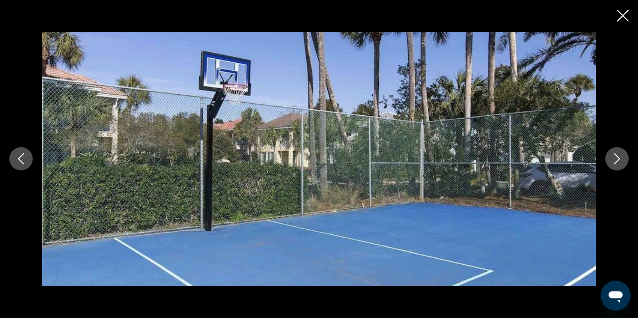
click at [615, 168] on button "Next image" at bounding box center [616, 158] width 23 height 23
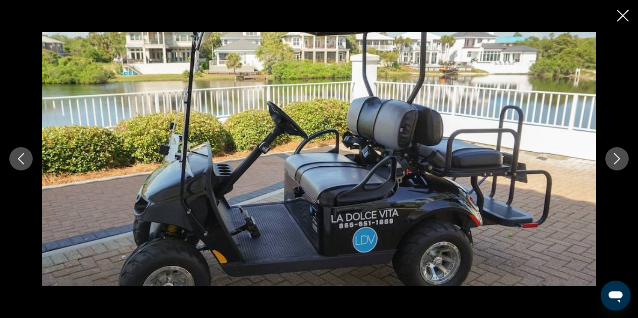
click at [617, 168] on button "Next image" at bounding box center [616, 158] width 23 height 23
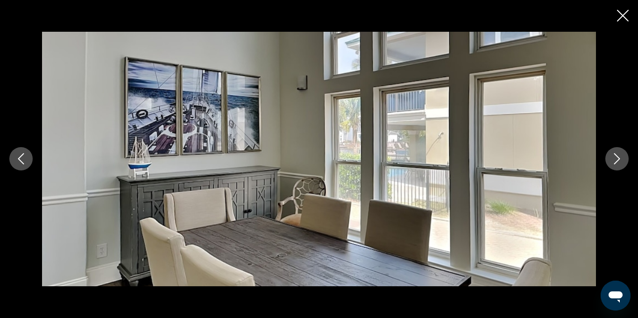
click at [616, 166] on button "Next image" at bounding box center [616, 158] width 23 height 23
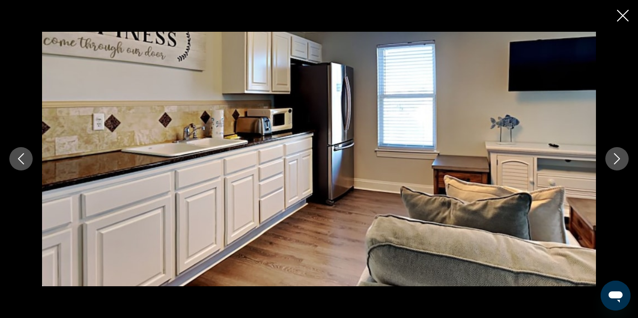
click at [620, 166] on button "Next image" at bounding box center [616, 158] width 23 height 23
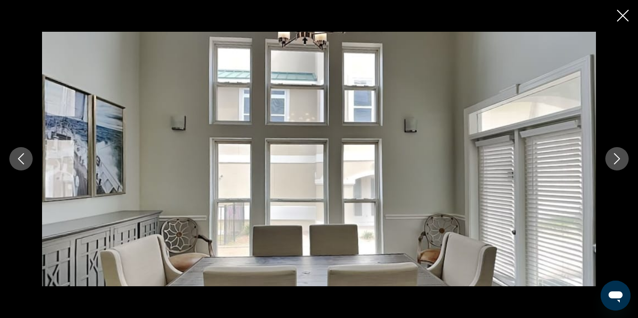
click at [617, 169] on button "Next image" at bounding box center [616, 158] width 23 height 23
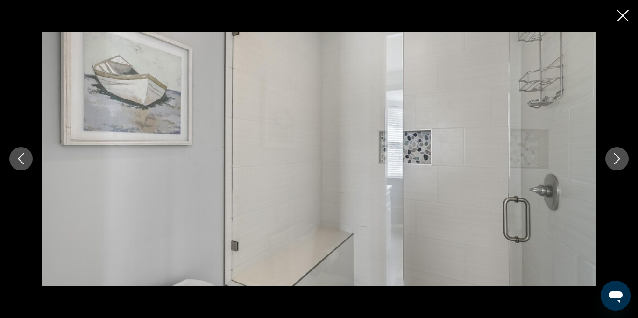
click at [617, 168] on button "Next image" at bounding box center [616, 158] width 23 height 23
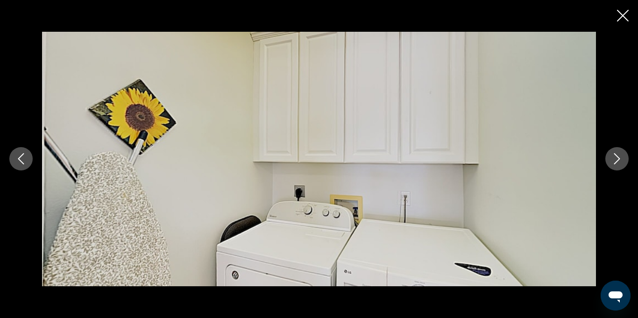
click at [623, 168] on button "Next image" at bounding box center [616, 158] width 23 height 23
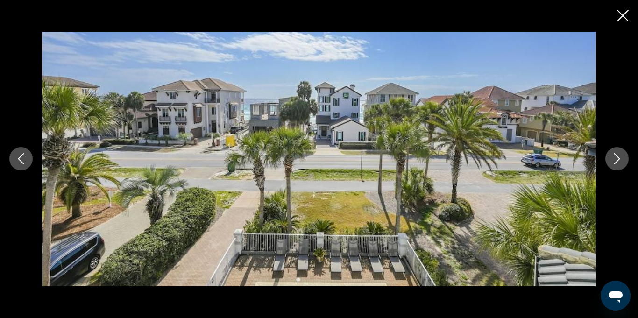
click at [617, 153] on icon "Next image" at bounding box center [616, 158] width 11 height 11
